Goal: Task Accomplishment & Management: Use online tool/utility

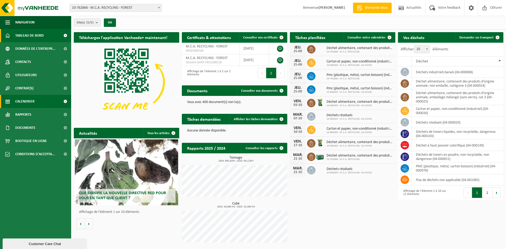
click at [26, 98] on span "Calendrier" at bounding box center [24, 101] width 19 height 13
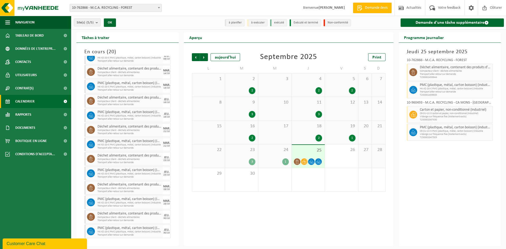
scroll to position [115, 0]
click at [463, 22] on link "Demande d'une tâche supplémentaire" at bounding box center [452, 22] width 104 height 8
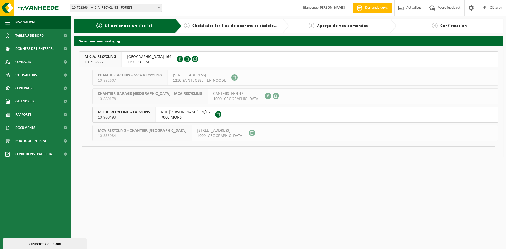
click at [114, 62] on span "10-762866" at bounding box center [101, 62] width 32 height 5
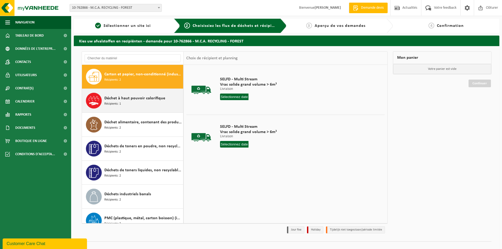
click at [141, 104] on div "Déchet à haut pouvoir calorifique Récipients: 1" at bounding box center [142, 101] width 77 height 16
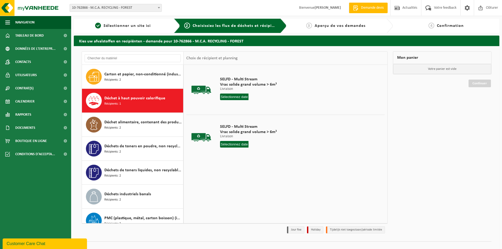
scroll to position [9, 0]
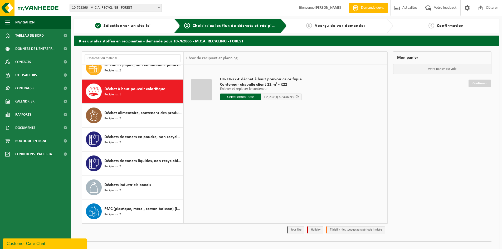
click at [241, 95] on input "text" at bounding box center [240, 97] width 41 height 7
click at [232, 161] on div "30" at bounding box center [233, 160] width 9 height 8
type input "à partir de 2025-09-30"
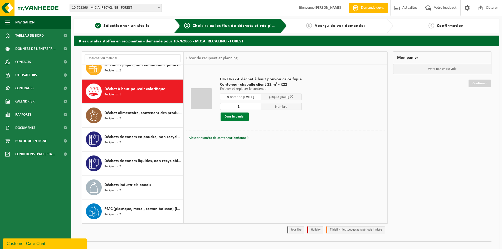
click at [240, 114] on button "Dans le panier" at bounding box center [234, 116] width 28 height 8
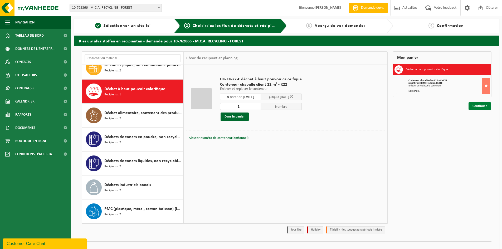
click at [477, 106] on link "Continuer" at bounding box center [479, 106] width 22 height 8
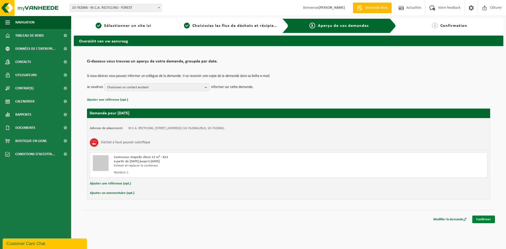
click at [487, 215] on link "Confirmer" at bounding box center [483, 219] width 23 height 8
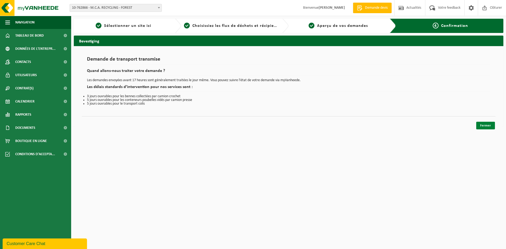
click at [485, 122] on link "Fermer" at bounding box center [485, 126] width 19 height 8
